Goal: Communication & Community: Answer question/provide support

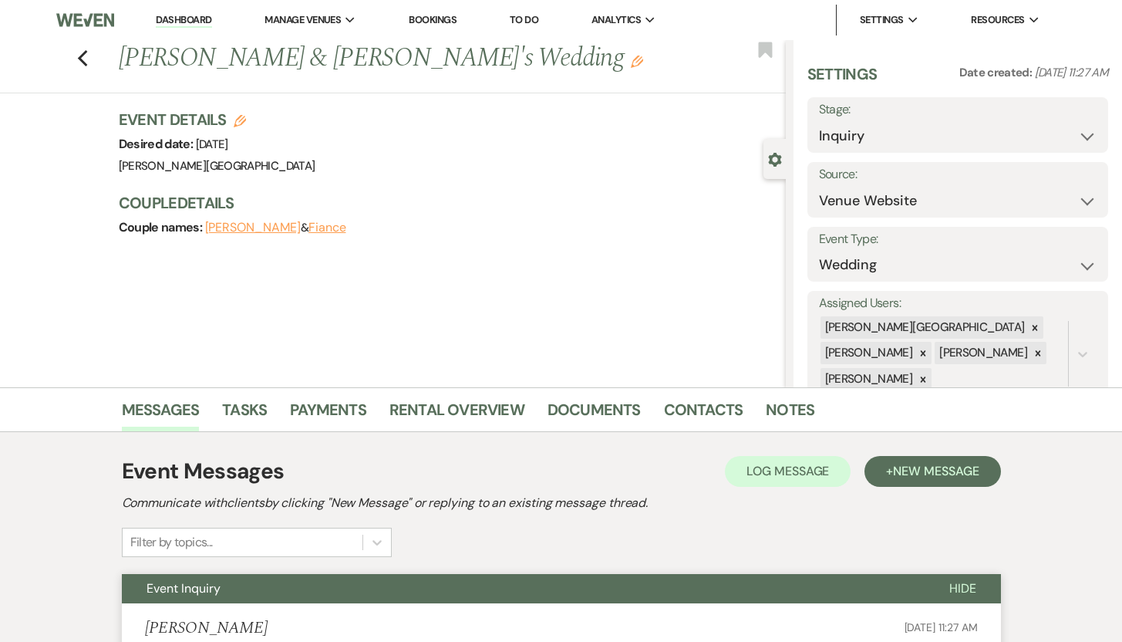
select select "5"
click at [181, 18] on link "Dashboard" at bounding box center [184, 20] width 56 height 15
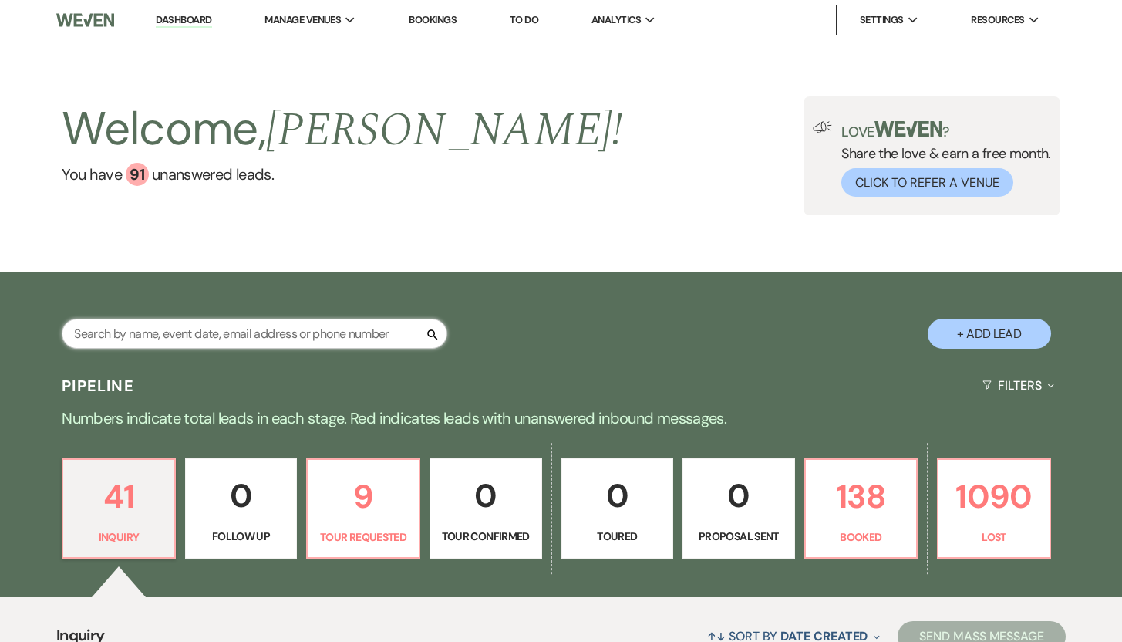
click at [168, 330] on input "text" at bounding box center [255, 334] width 386 height 30
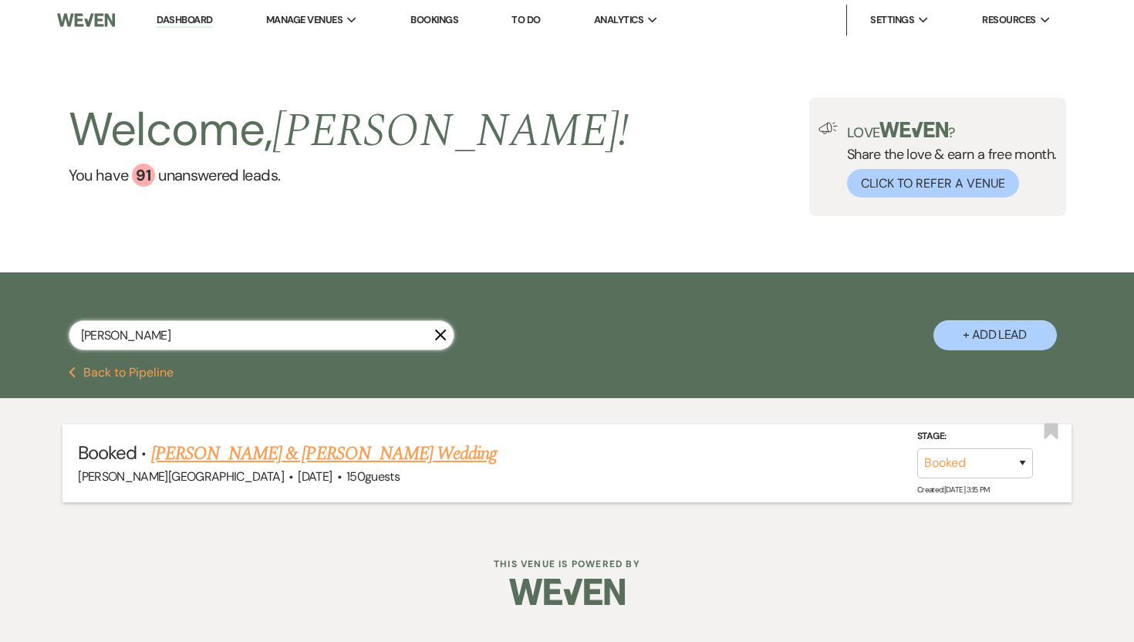
type input "baus"
click at [221, 450] on link "Chelsea Van Baush & Chelsea Van Baush's Wedding" at bounding box center [324, 454] width 346 height 28
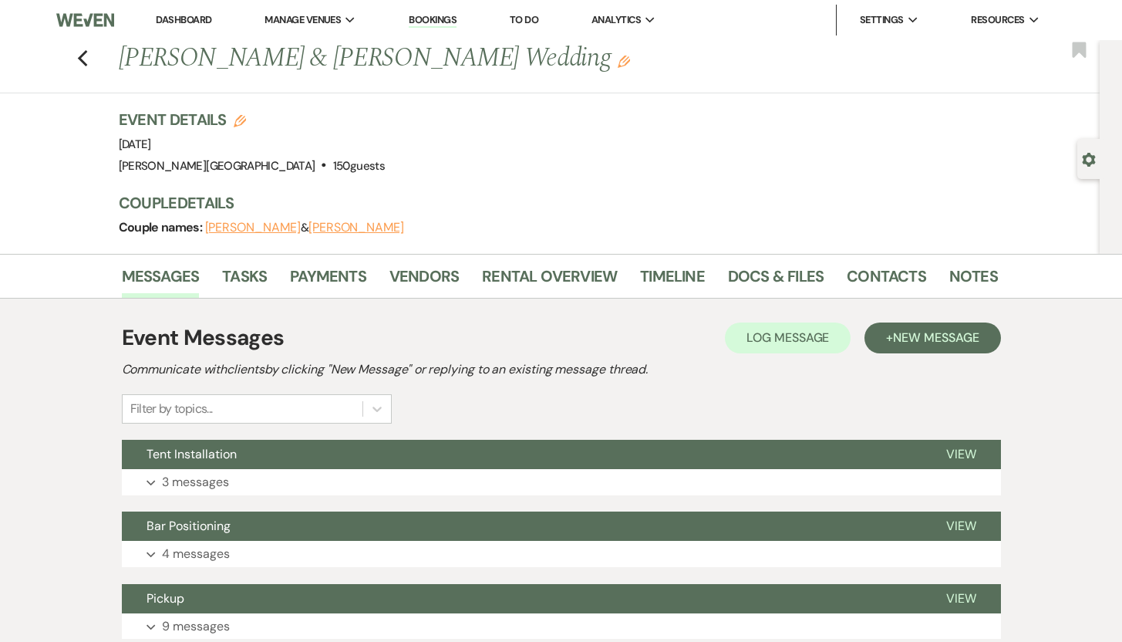
drag, startPoint x: 625, startPoint y: 61, endPoint x: 131, endPoint y: 54, distance: 493.8
click at [131, 54] on h1 "Chelsea Van Baush & Chelsea Van Baush's Wedding Edit" at bounding box center [464, 58] width 691 height 37
copy h1 "Chelsea Van Baush & Chelsea Van Baush's Wedding"
click at [293, 52] on h1 "Chelsea Van Baush & Chelsea Van Baush's Wedding Edit" at bounding box center [464, 58] width 691 height 37
drag, startPoint x: 306, startPoint y: 56, endPoint x: 132, endPoint y: 59, distance: 174.4
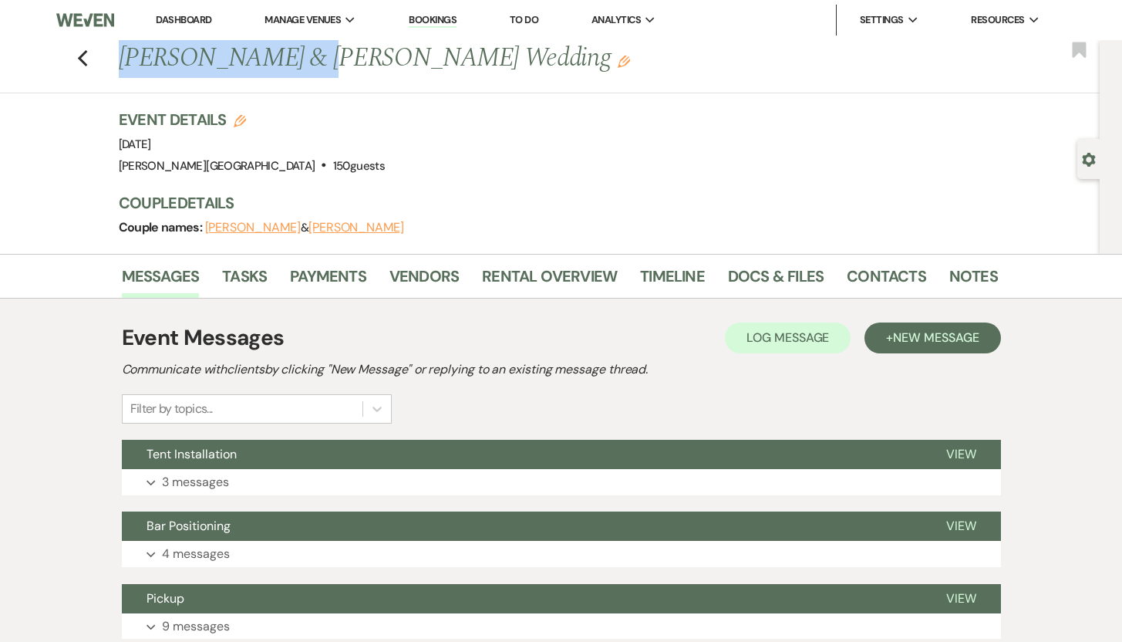
click at [132, 59] on h1 "Chelsea Van Baush & Chelsea Van Baush's Wedding Edit" at bounding box center [464, 58] width 691 height 37
copy h1 "Chelsea Van Baush"
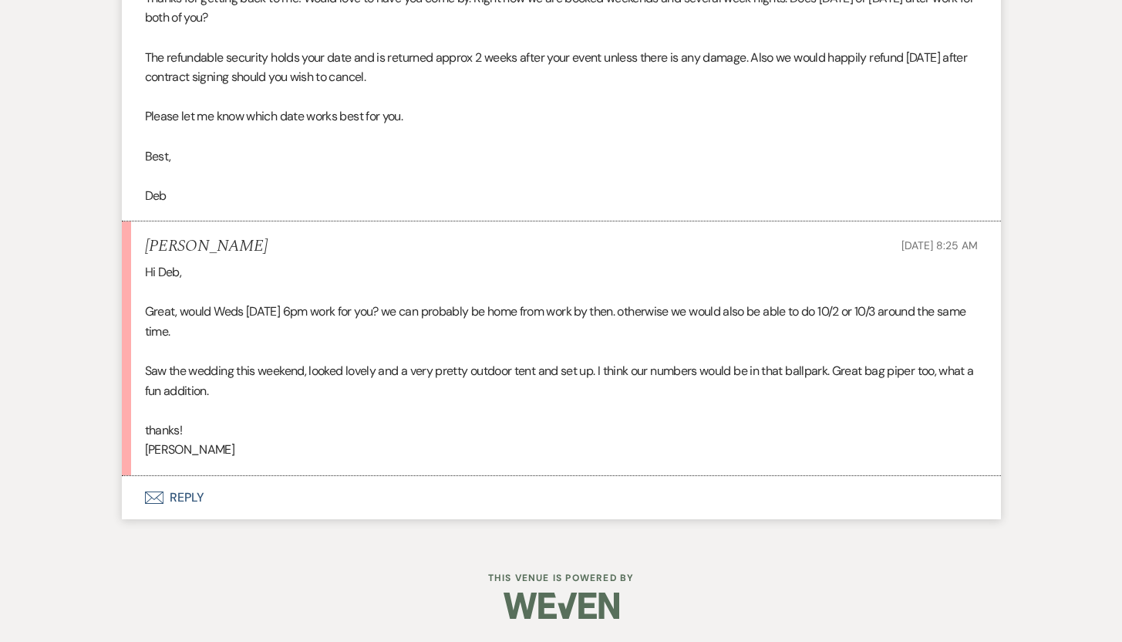
scroll to position [1969, 0]
click at [191, 508] on button "Envelope Reply" at bounding box center [561, 497] width 879 height 43
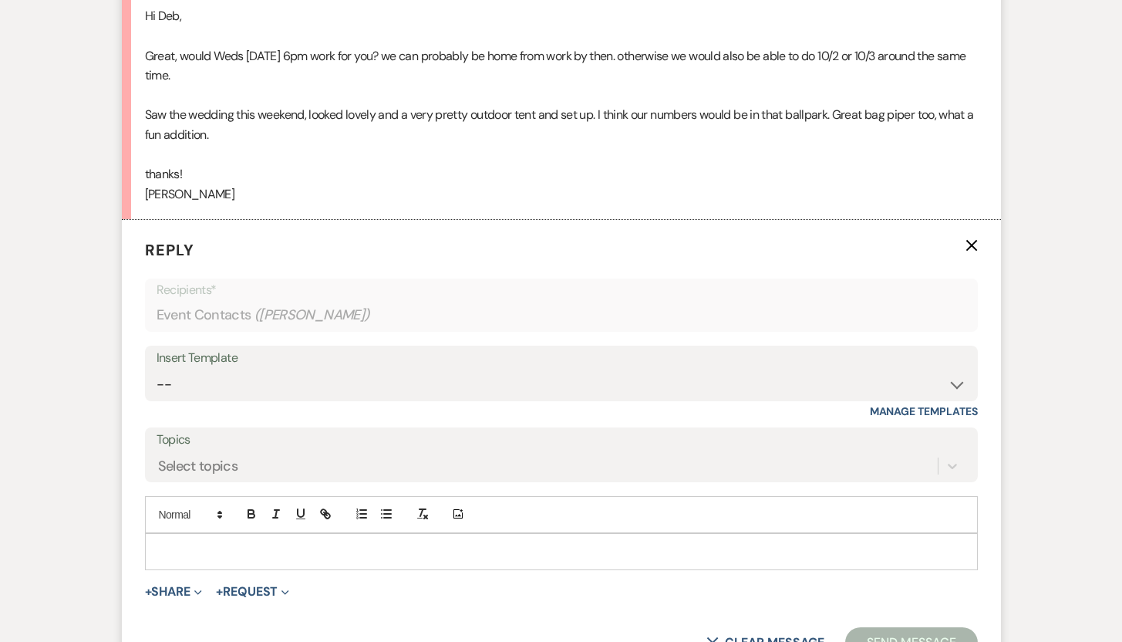
scroll to position [2231, 0]
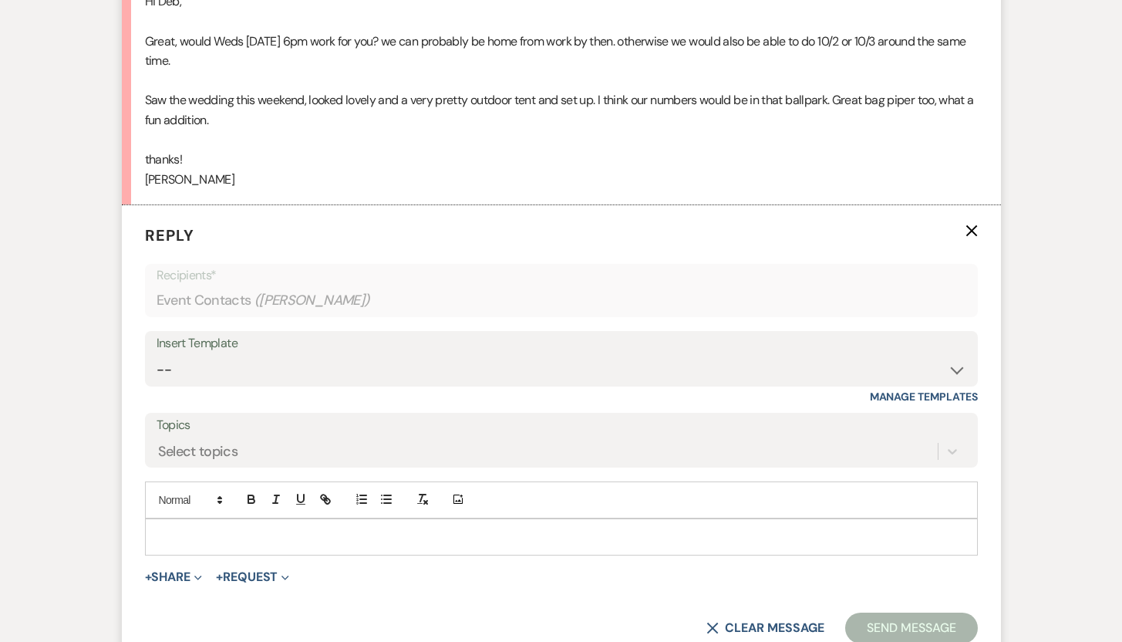
click at [767, 437] on label "Topics" at bounding box center [562, 425] width 810 height 22
click at [160, 454] on input "Topics" at bounding box center [159, 450] width 2 height 21
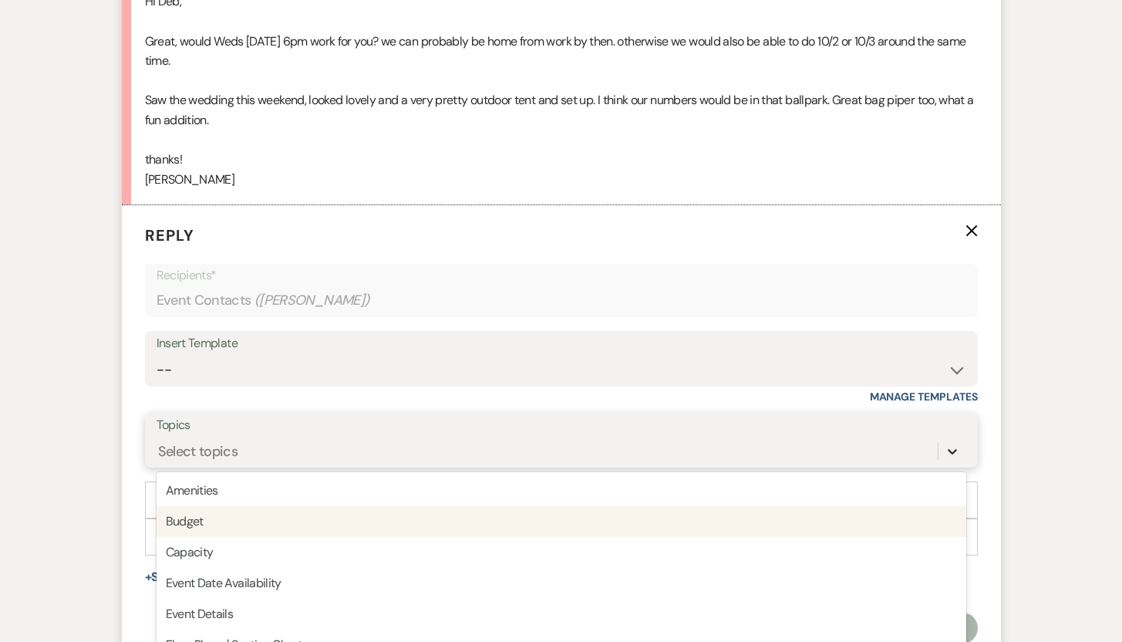
click at [951, 466] on div "option Budget focused, 2 of 20. 20 results available. Use Up and Down to choose…" at bounding box center [562, 451] width 810 height 29
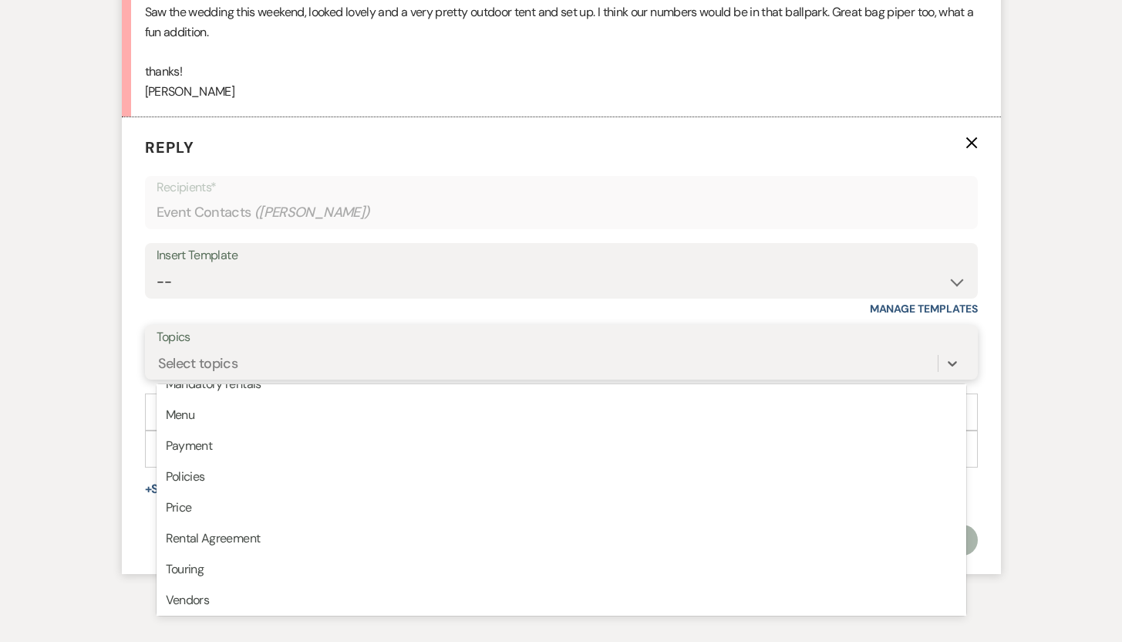
scroll to position [375, 0]
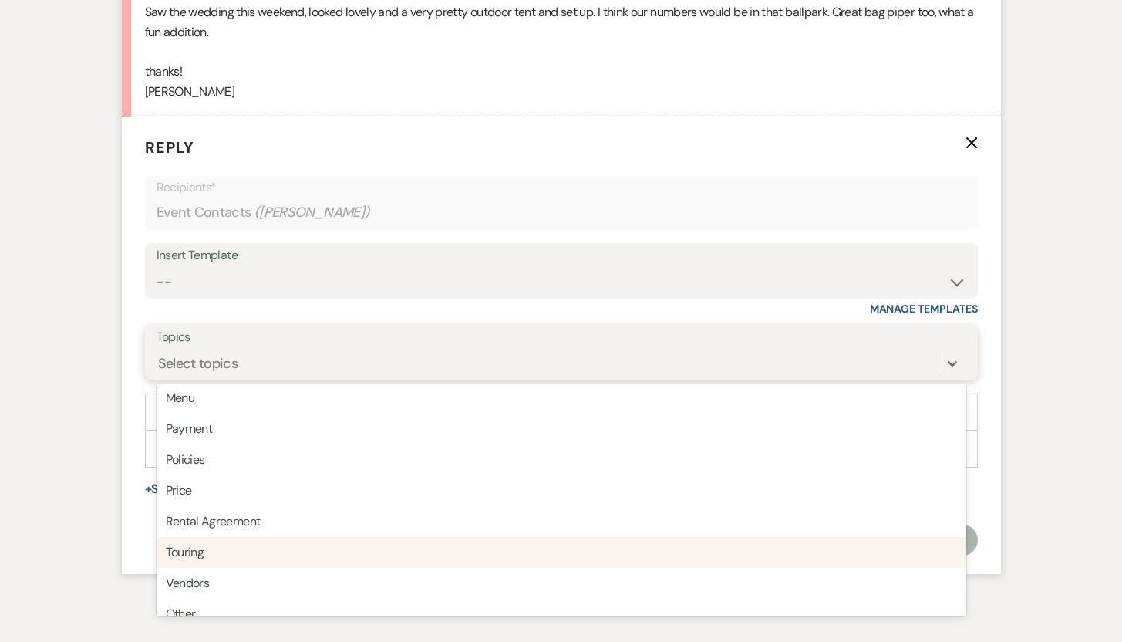
click at [208, 568] on div "Touring" at bounding box center [562, 552] width 810 height 31
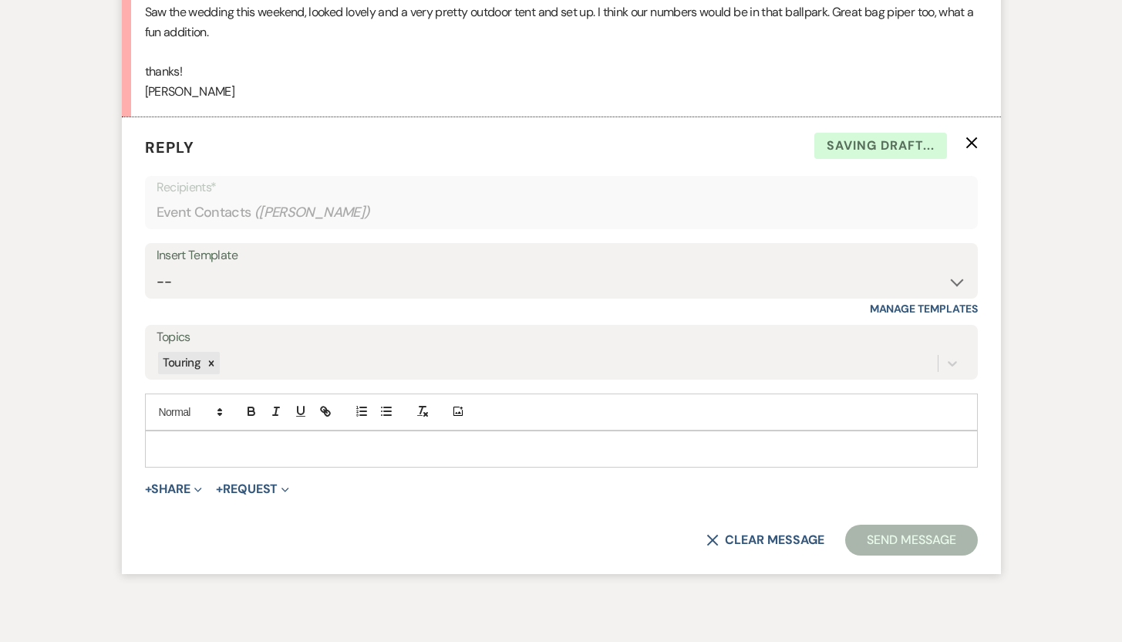
click at [197, 458] on div at bounding box center [562, 448] width 832 height 35
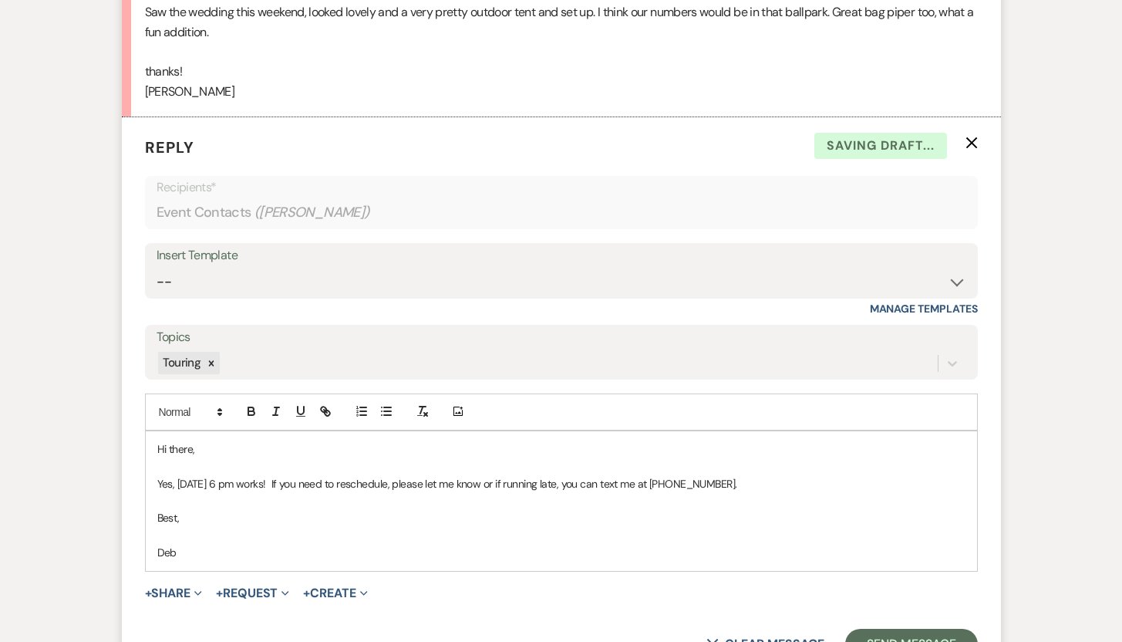
scroll to position [2515, 0]
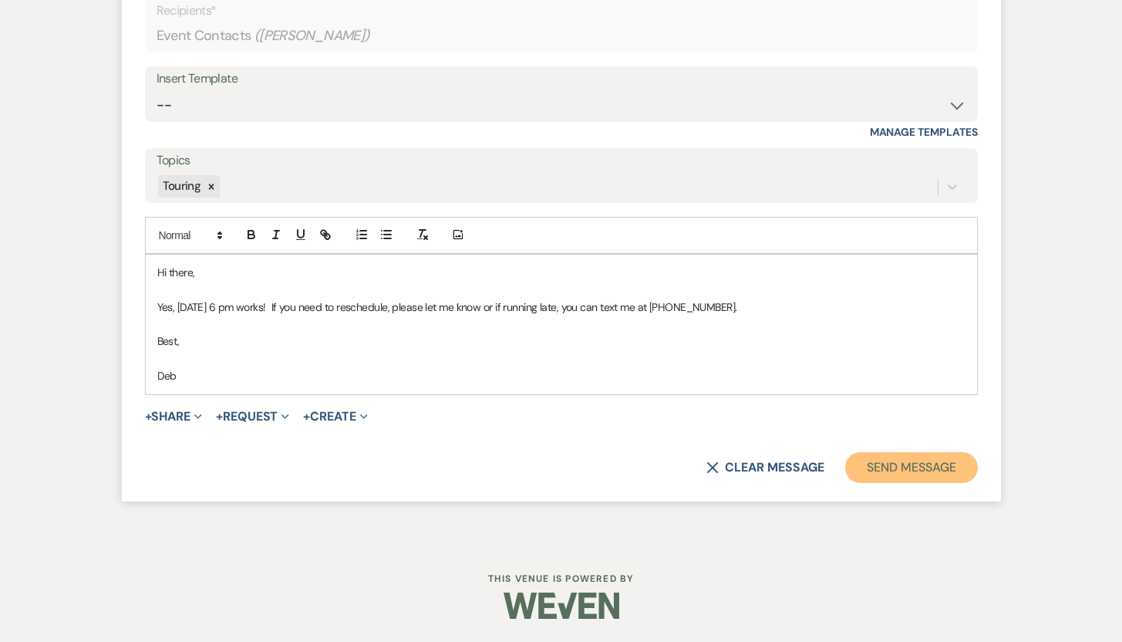
click at [917, 478] on button "Send Message" at bounding box center [911, 467] width 132 height 31
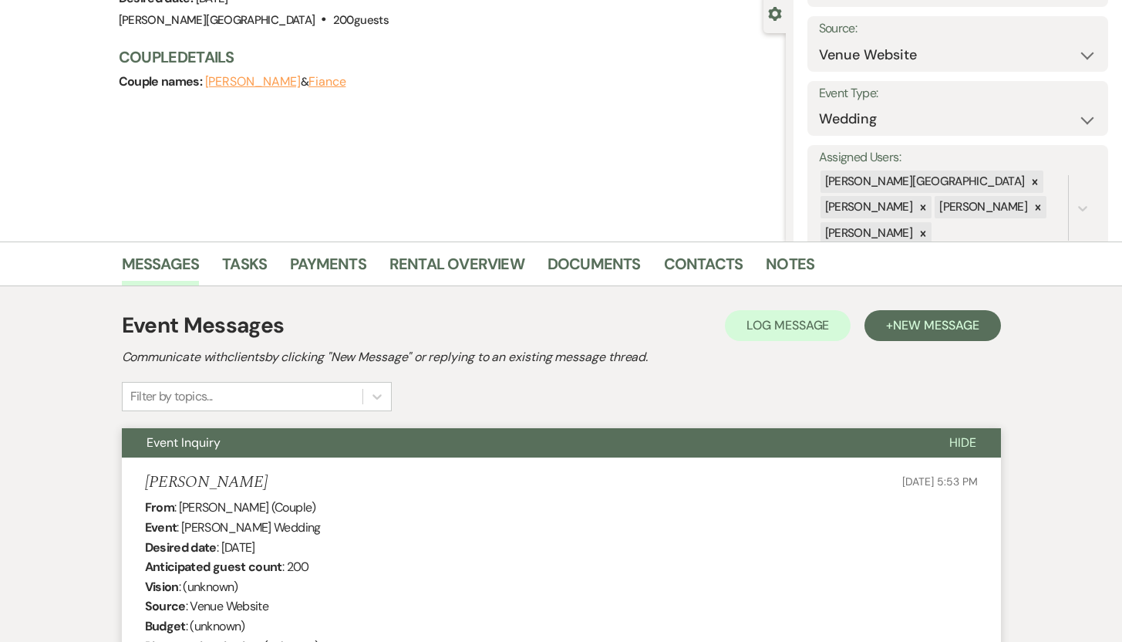
scroll to position [0, 0]
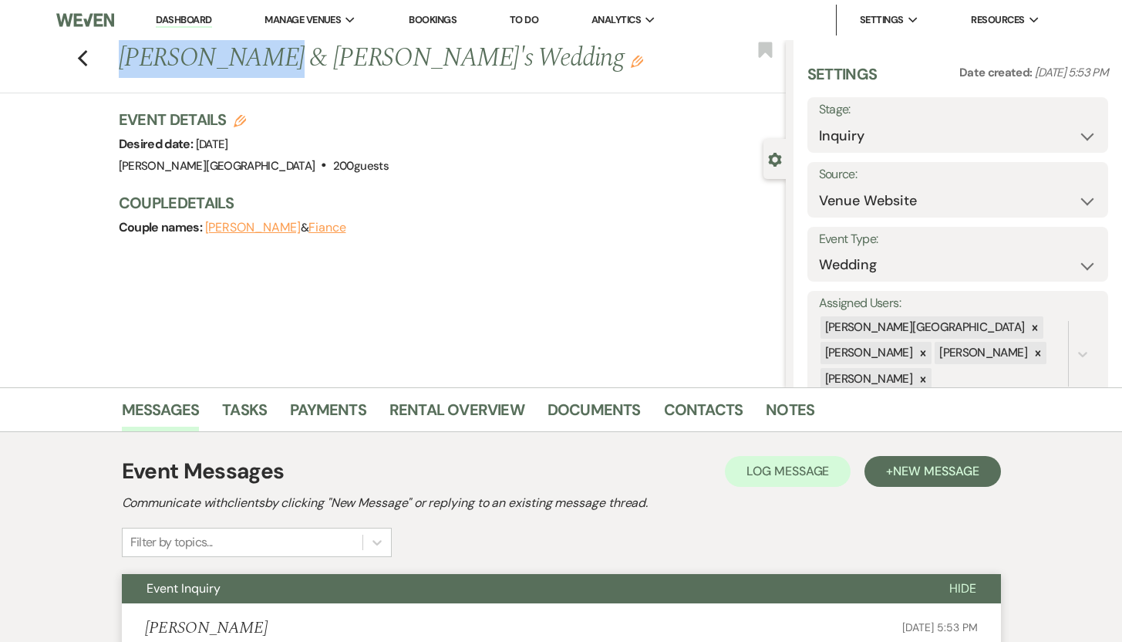
drag, startPoint x: 268, startPoint y: 66, endPoint x: 133, endPoint y: 63, distance: 135.0
click at [133, 63] on h1 "[PERSON_NAME] & [PERSON_NAME]'s Wedding Edit" at bounding box center [383, 58] width 528 height 37
copy h1 "[PERSON_NAME]"
